Goal: Information Seeking & Learning: Understand process/instructions

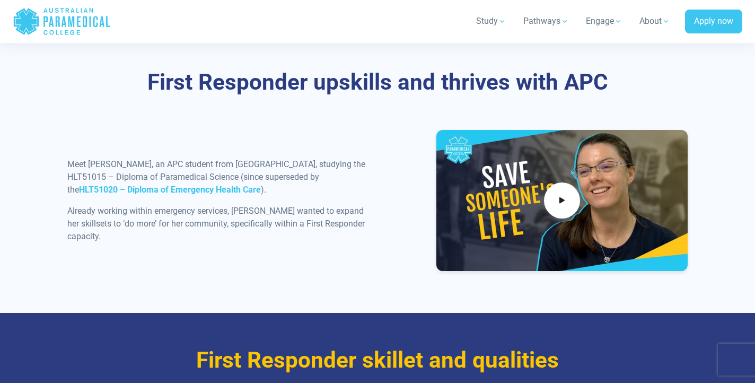
scroll to position [1300, 0]
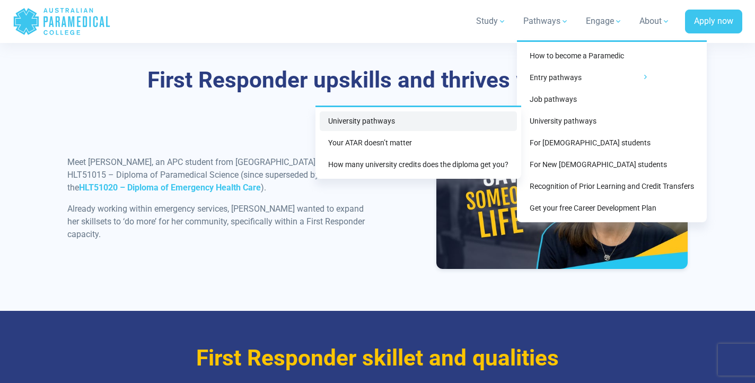
click at [497, 123] on link "University pathways" at bounding box center [418, 121] width 197 height 20
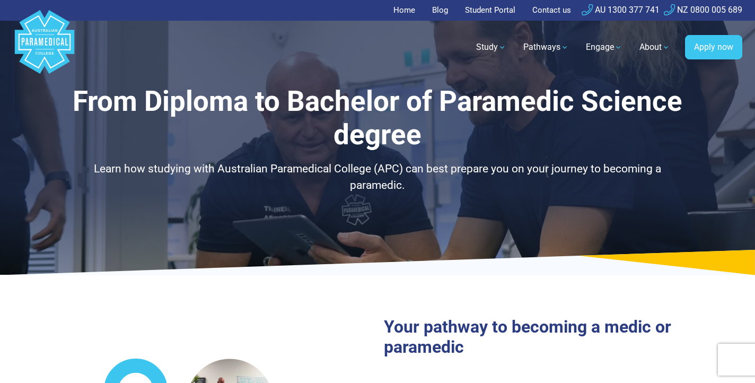
select select "**********"
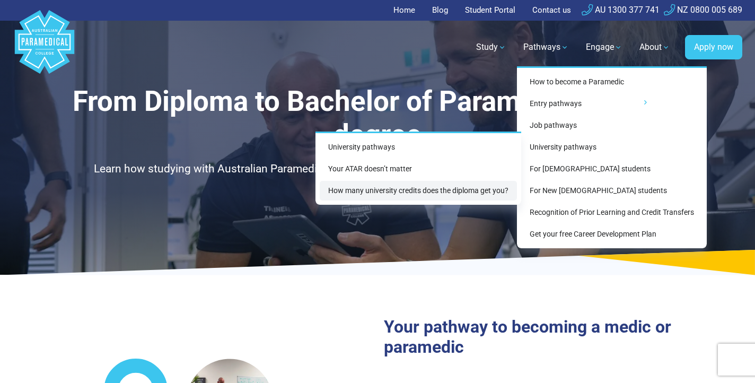
click at [468, 185] on link "How many university credits does the diploma get you?" at bounding box center [418, 191] width 197 height 20
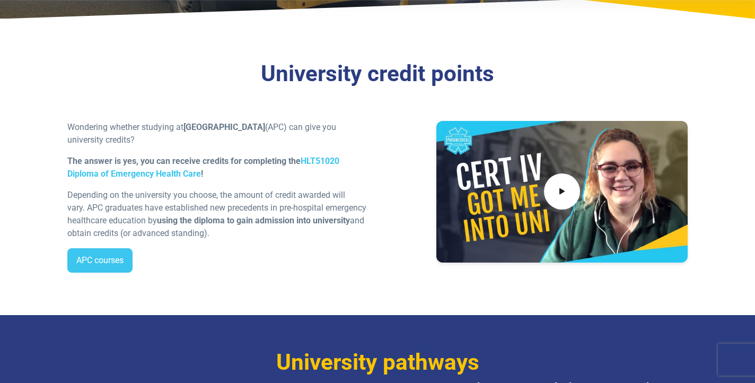
scroll to position [199, 0]
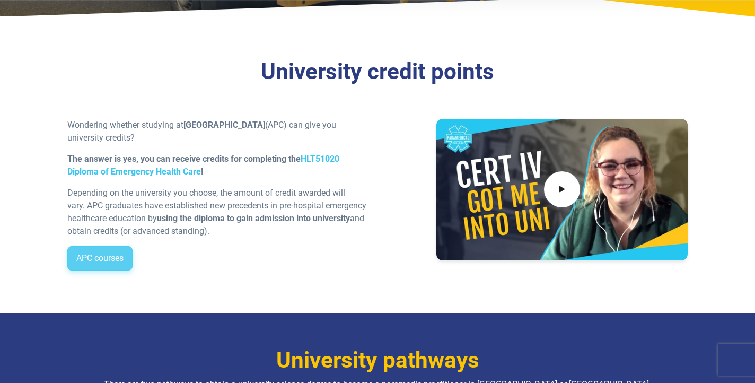
click at [122, 258] on link "APC courses" at bounding box center [99, 258] width 65 height 24
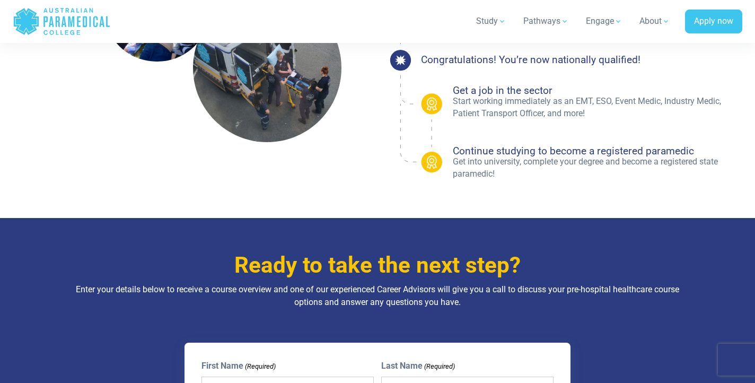
scroll to position [906, 0]
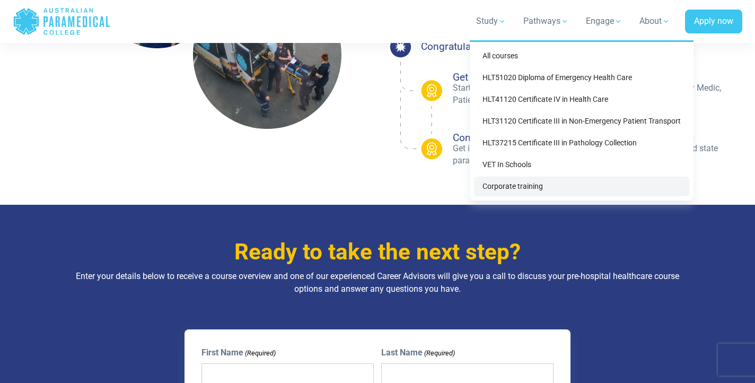
click at [498, 179] on link "Corporate training" at bounding box center [581, 186] width 215 height 20
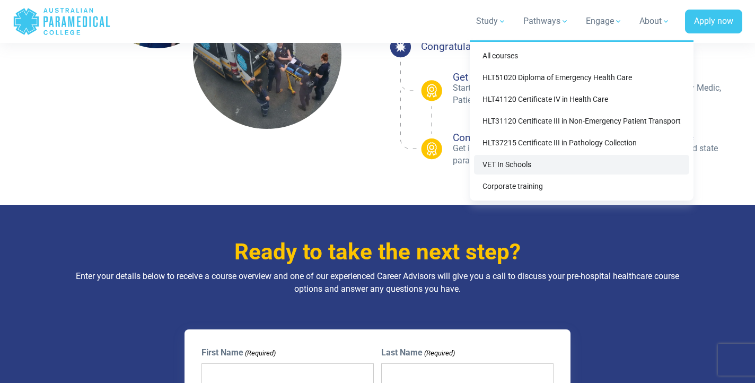
click at [498, 161] on link "VET In Schools" at bounding box center [581, 165] width 215 height 20
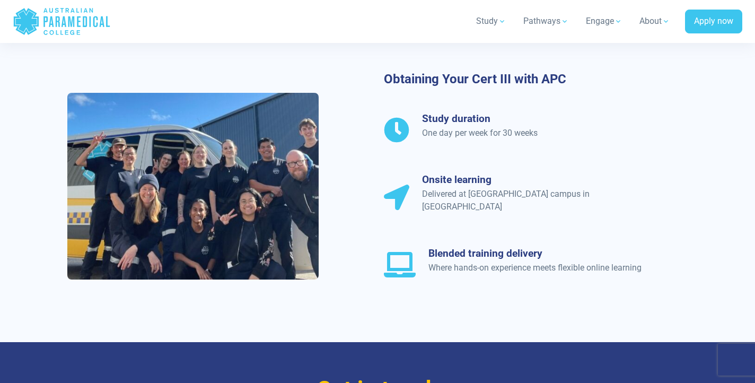
scroll to position [1006, 0]
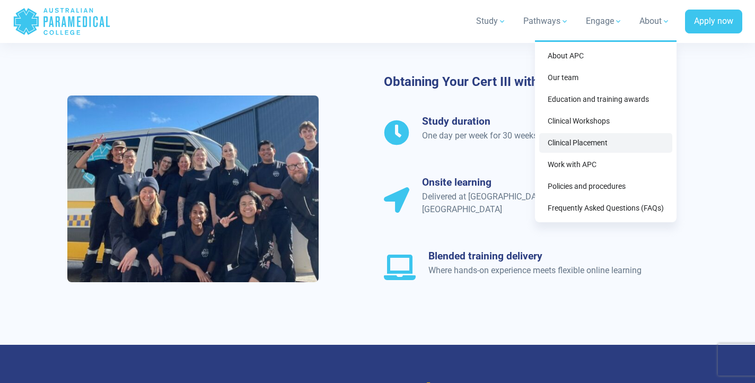
click at [590, 141] on link "Clinical Placement" at bounding box center [605, 143] width 133 height 20
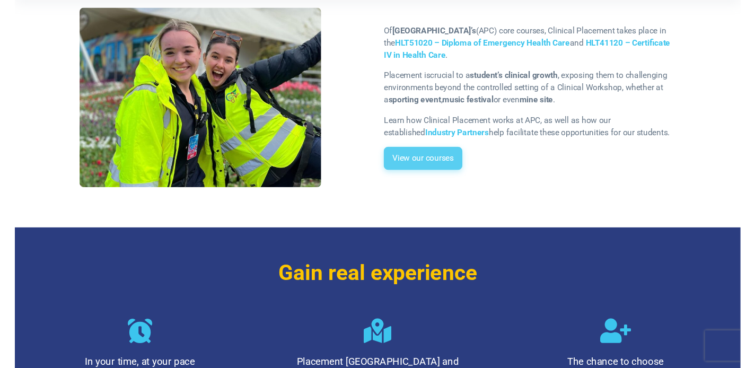
scroll to position [259, 0]
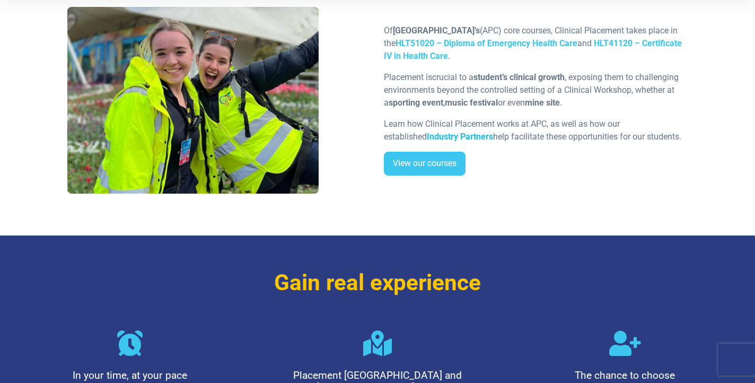
click at [436, 139] on strong "Industry Partners" at bounding box center [460, 136] width 66 height 10
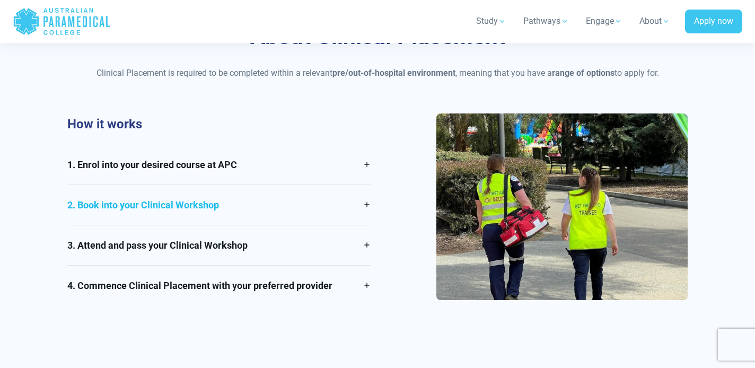
scroll to position [728, 0]
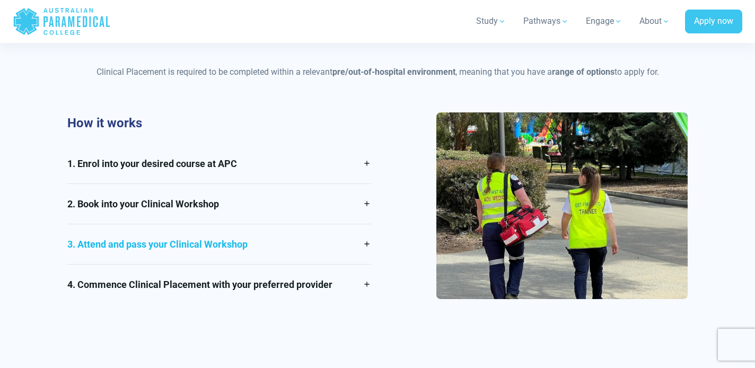
click at [322, 230] on link "3. Attend and pass your Clinical Workshop" at bounding box center [219, 244] width 304 height 40
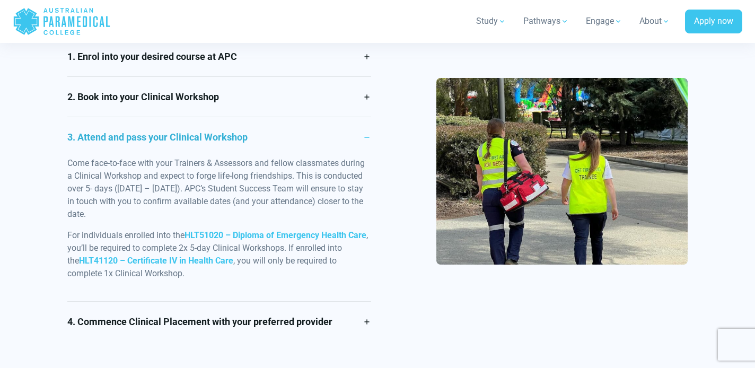
scroll to position [834, 0]
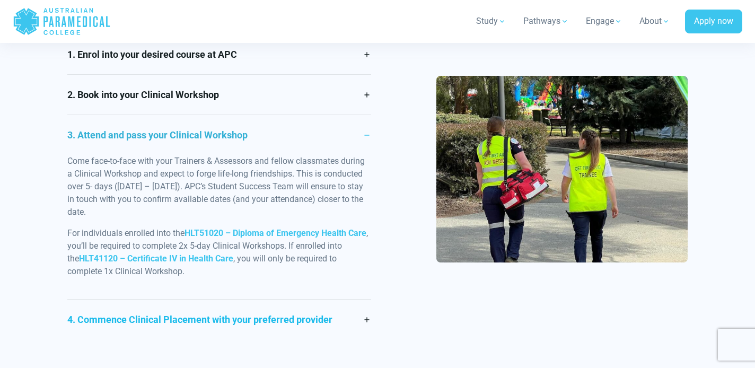
click at [325, 300] on link "4. Commence Clinical Placement with your preferred provider" at bounding box center [219, 319] width 304 height 40
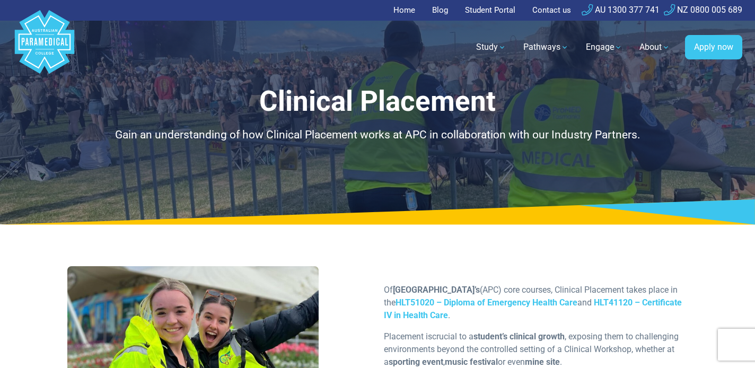
scroll to position [0, 0]
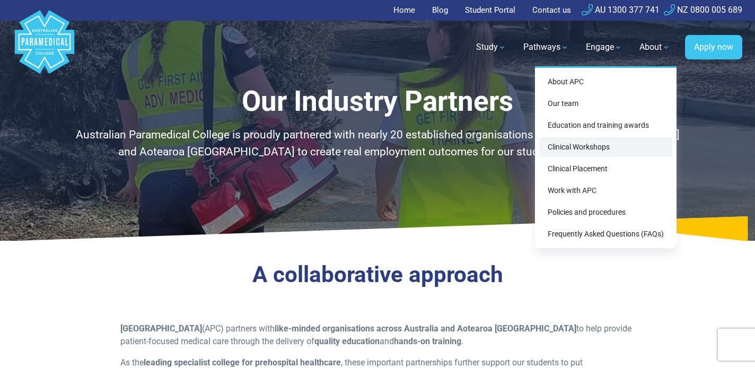
click at [602, 146] on link "Clinical Workshops" at bounding box center [605, 147] width 133 height 20
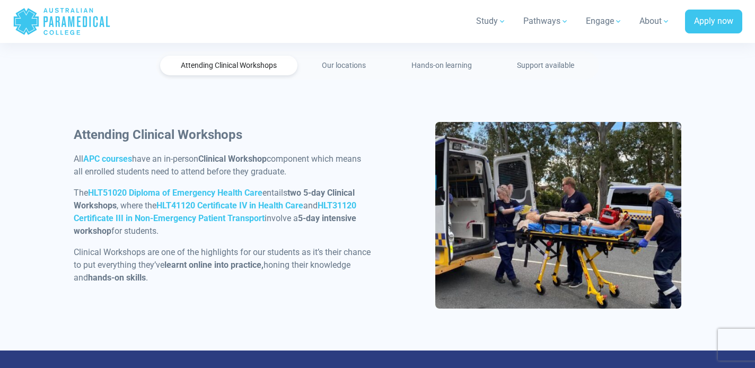
scroll to position [555, 0]
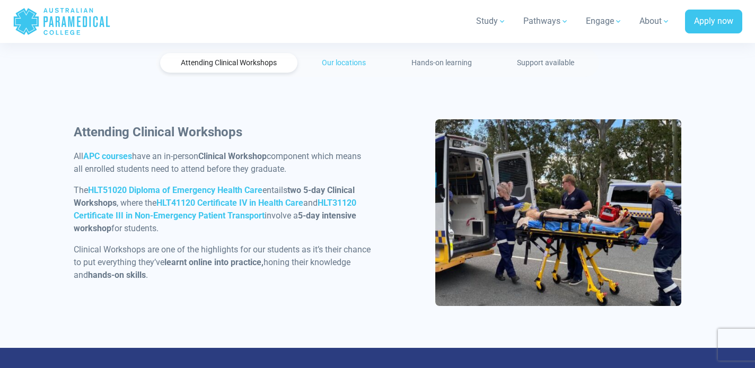
click at [359, 62] on link "Our locations" at bounding box center [344, 63] width 85 height 20
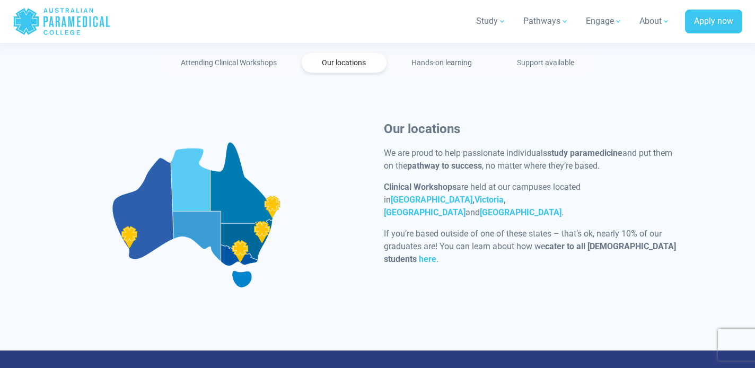
click at [241, 249] on div at bounding box center [196, 214] width 245 height 187
click at [454, 50] on ul "Attending Clinical Workshops Our locations Hands-on learning Support available" at bounding box center [377, 63] width 443 height 28
click at [454, 53] on link "Hands-on learning" at bounding box center [442, 63] width 102 height 20
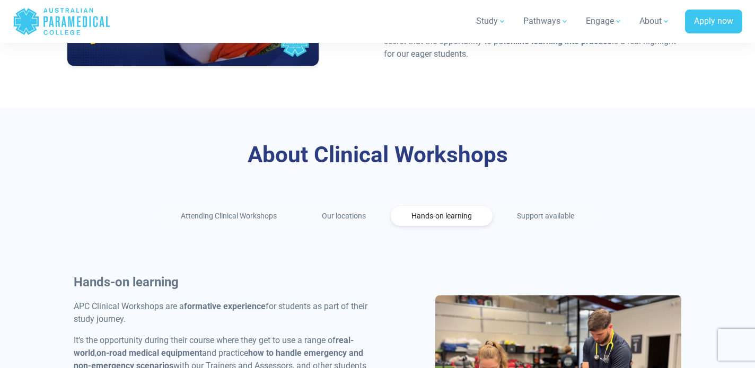
scroll to position [402, 0]
click at [568, 210] on link "Support available" at bounding box center [546, 216] width 99 height 20
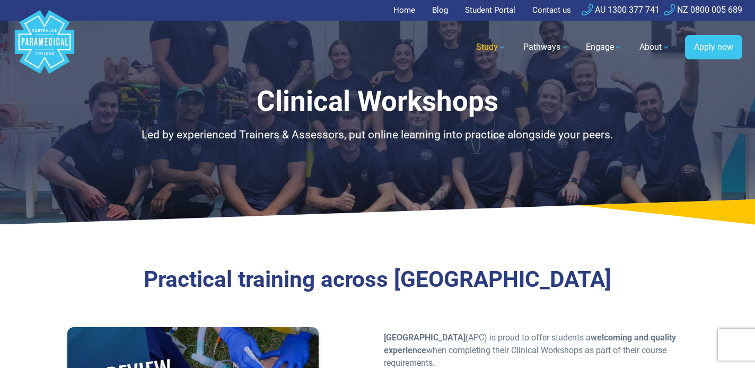
scroll to position [0, 0]
click at [494, 5] on link "Student Portal" at bounding box center [489, 10] width 63 height 21
